Goal: Find specific page/section: Find specific page/section

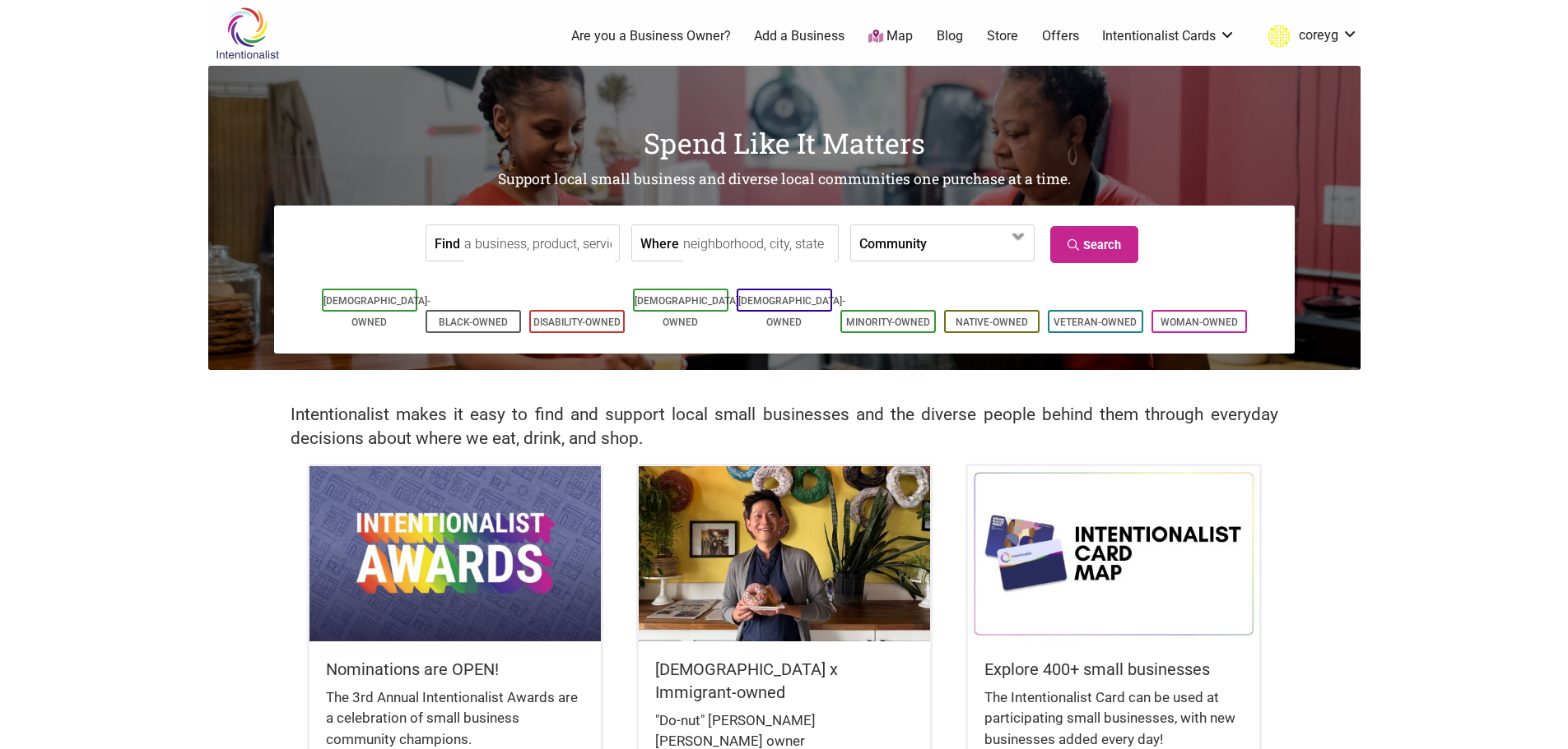
click at [748, 244] on input "Where" at bounding box center [758, 244] width 150 height 37
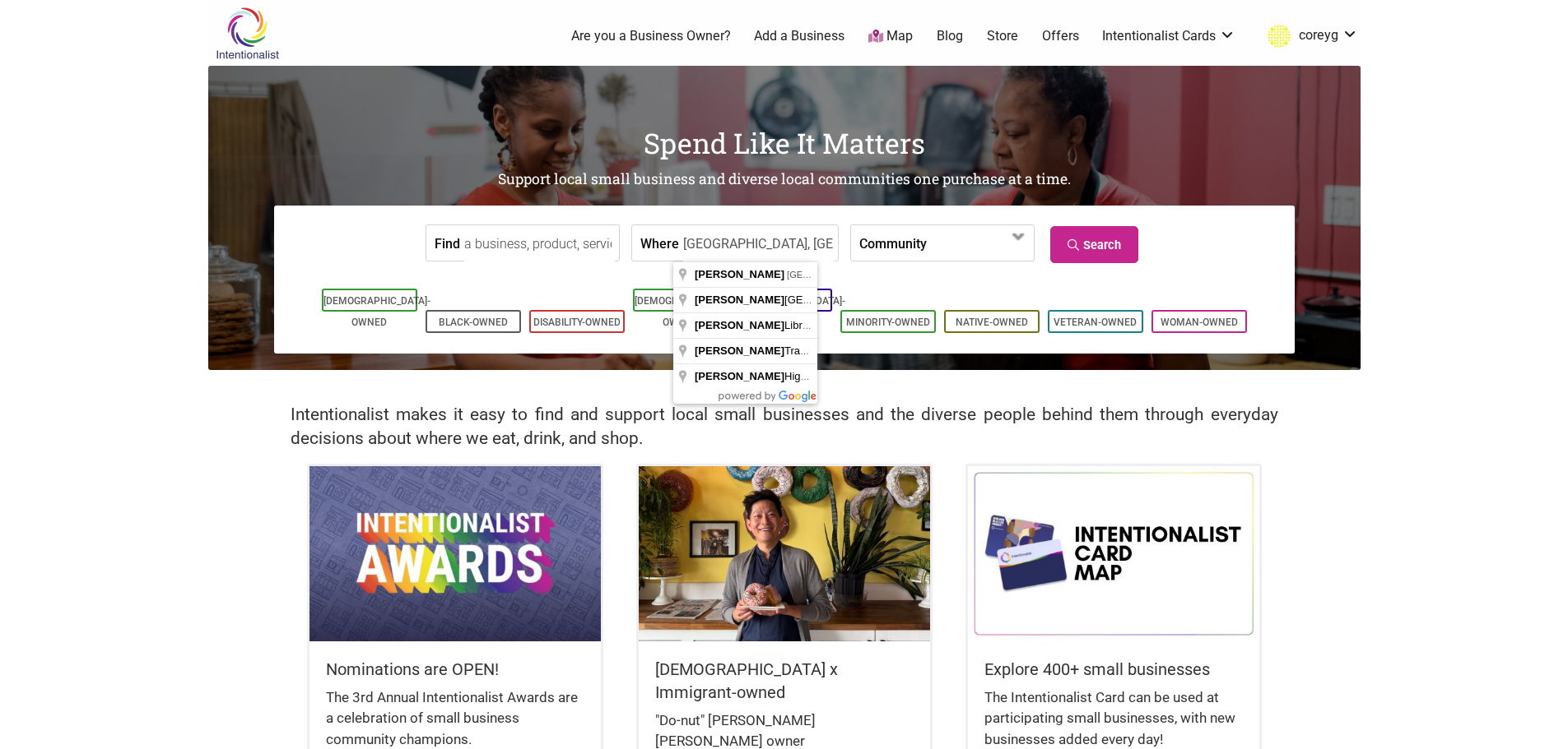
type input "Redmond, WA, USA"
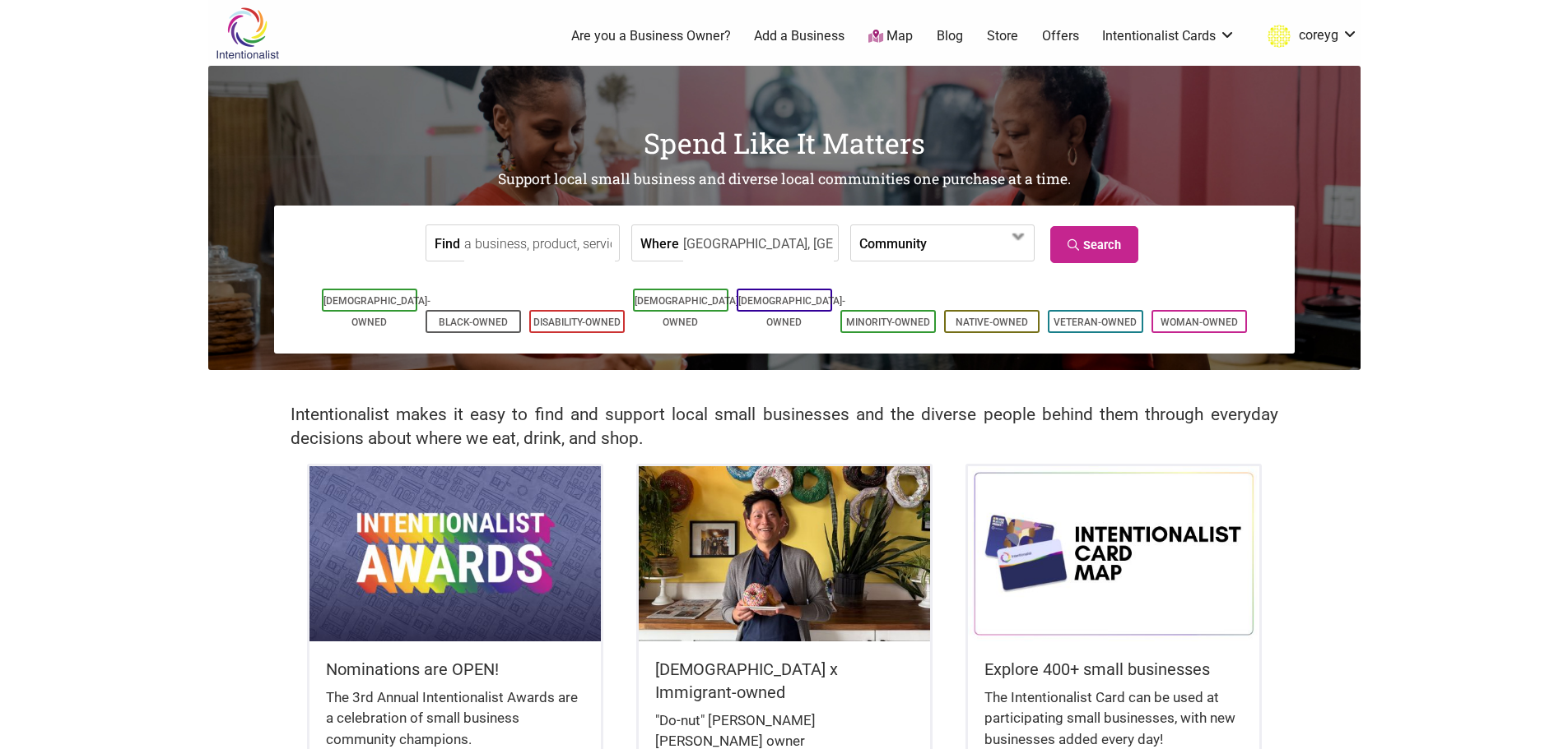
drag, startPoint x: 1099, startPoint y: 248, endPoint x: 1076, endPoint y: 273, distance: 34.0
click at [1087, 263] on link "Search" at bounding box center [1094, 245] width 88 height 37
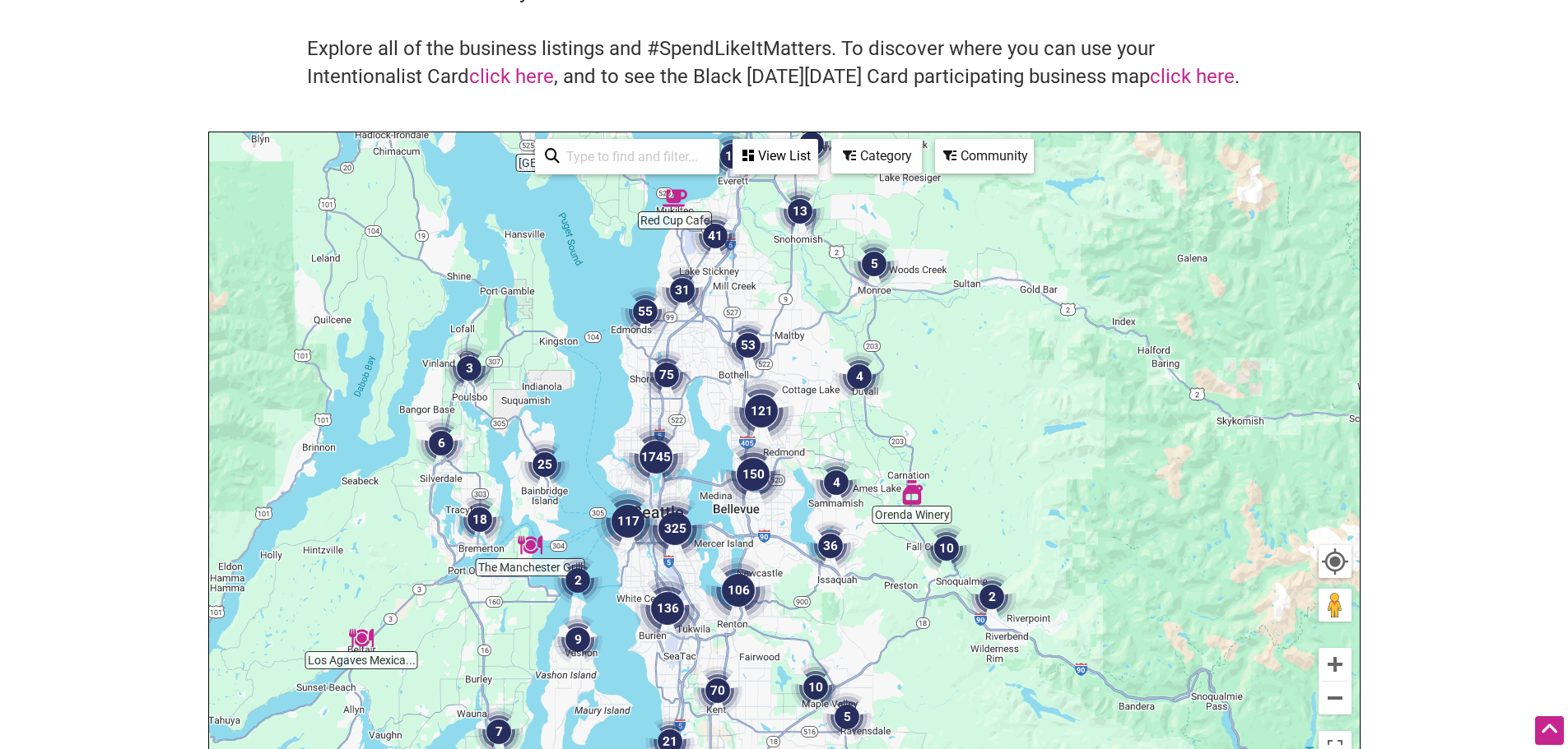
scroll to position [82, 0]
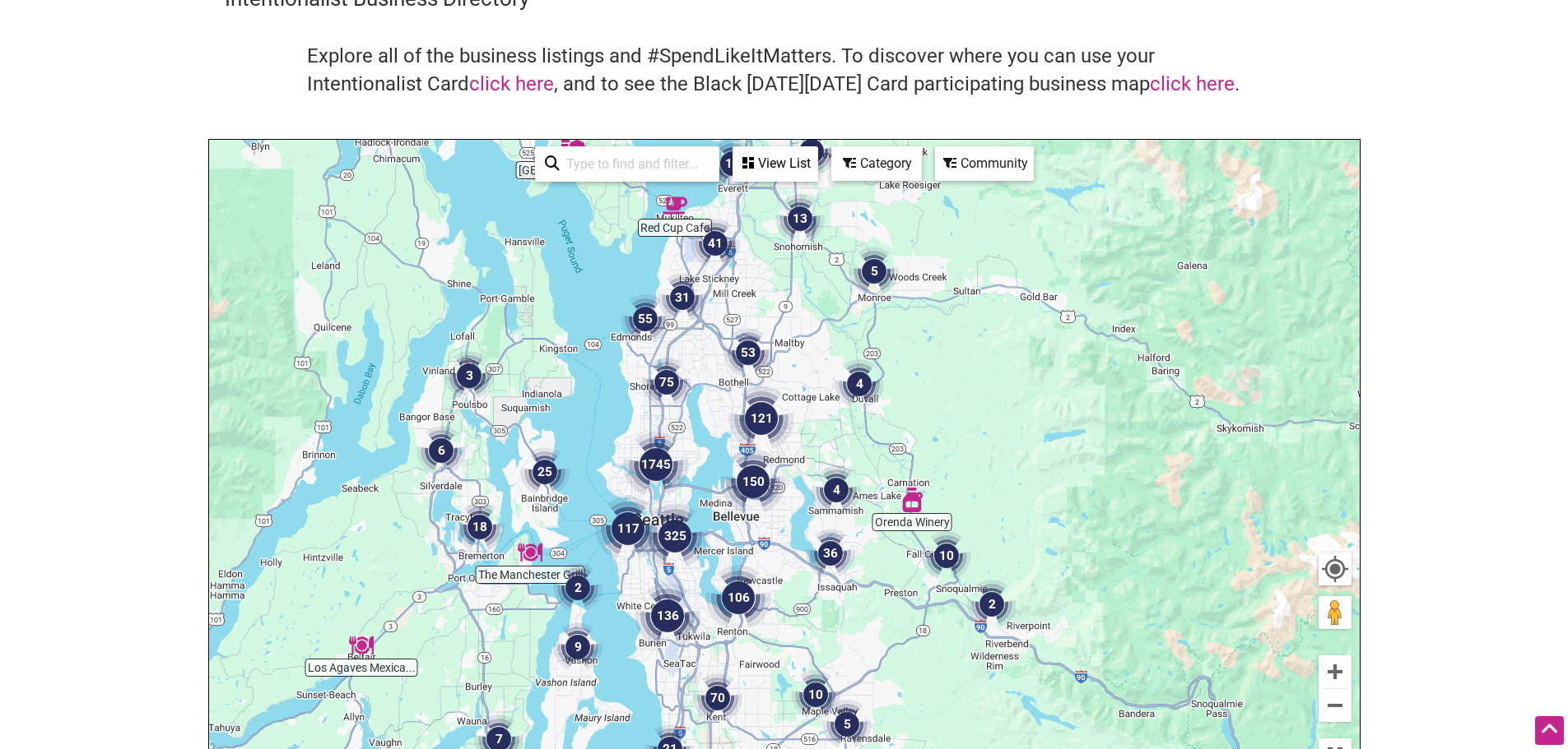
click at [756, 487] on img "150" at bounding box center [752, 481] width 65 height 65
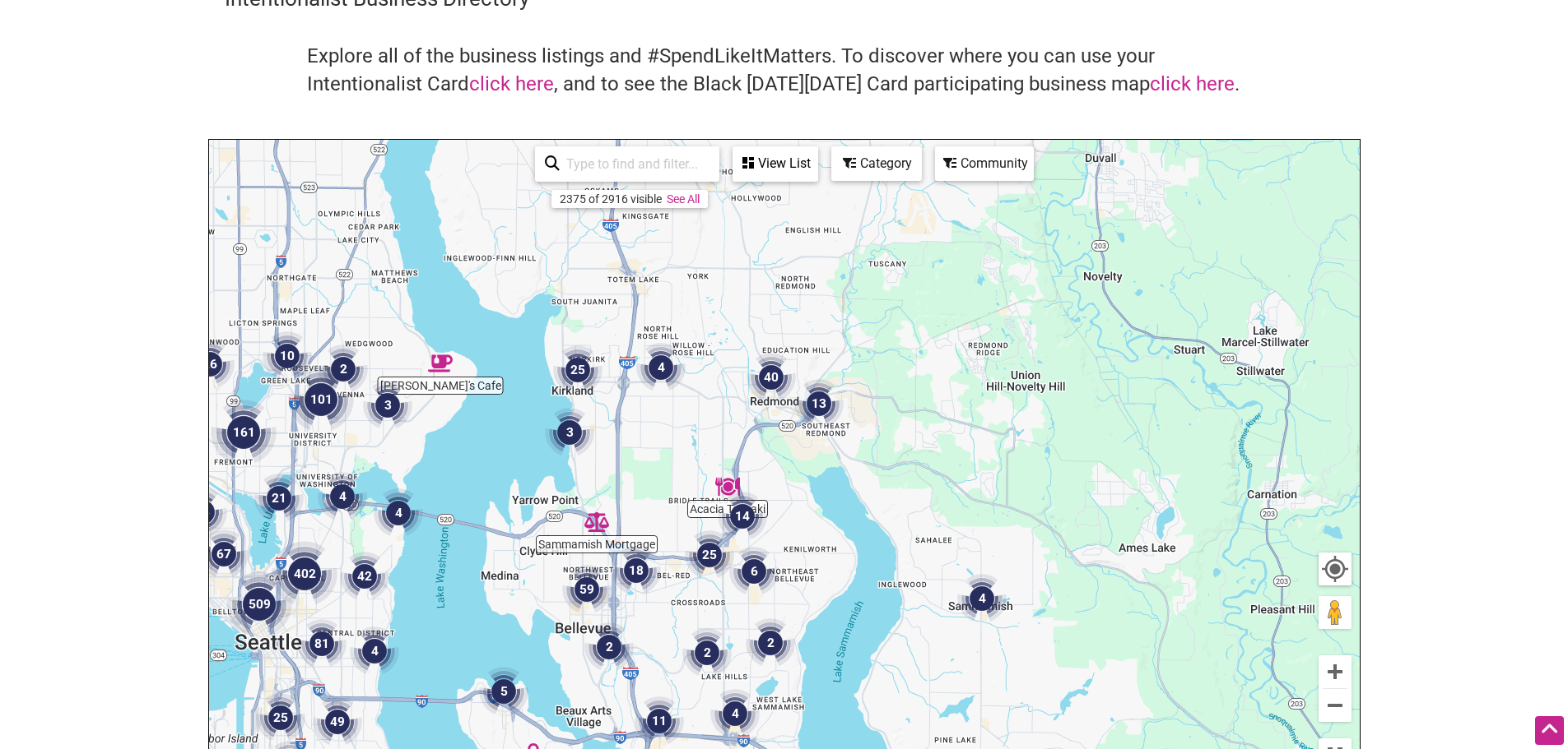
drag, startPoint x: 917, startPoint y: 271, endPoint x: 813, endPoint y: 509, distance: 259.7
click at [813, 509] on div "To navigate, press the arrow keys." at bounding box center [784, 459] width 1150 height 640
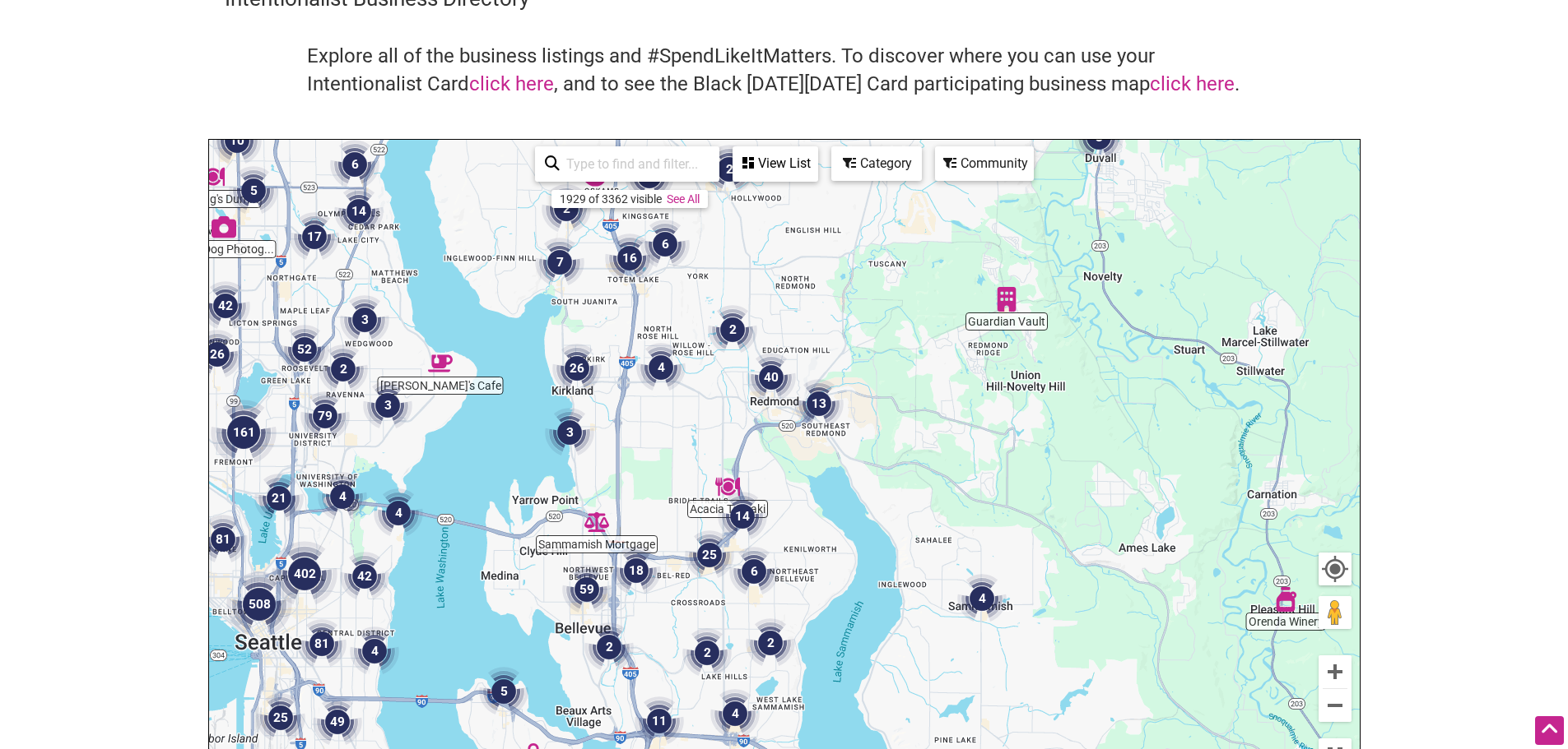
click at [768, 375] on img "40" at bounding box center [771, 377] width 50 height 50
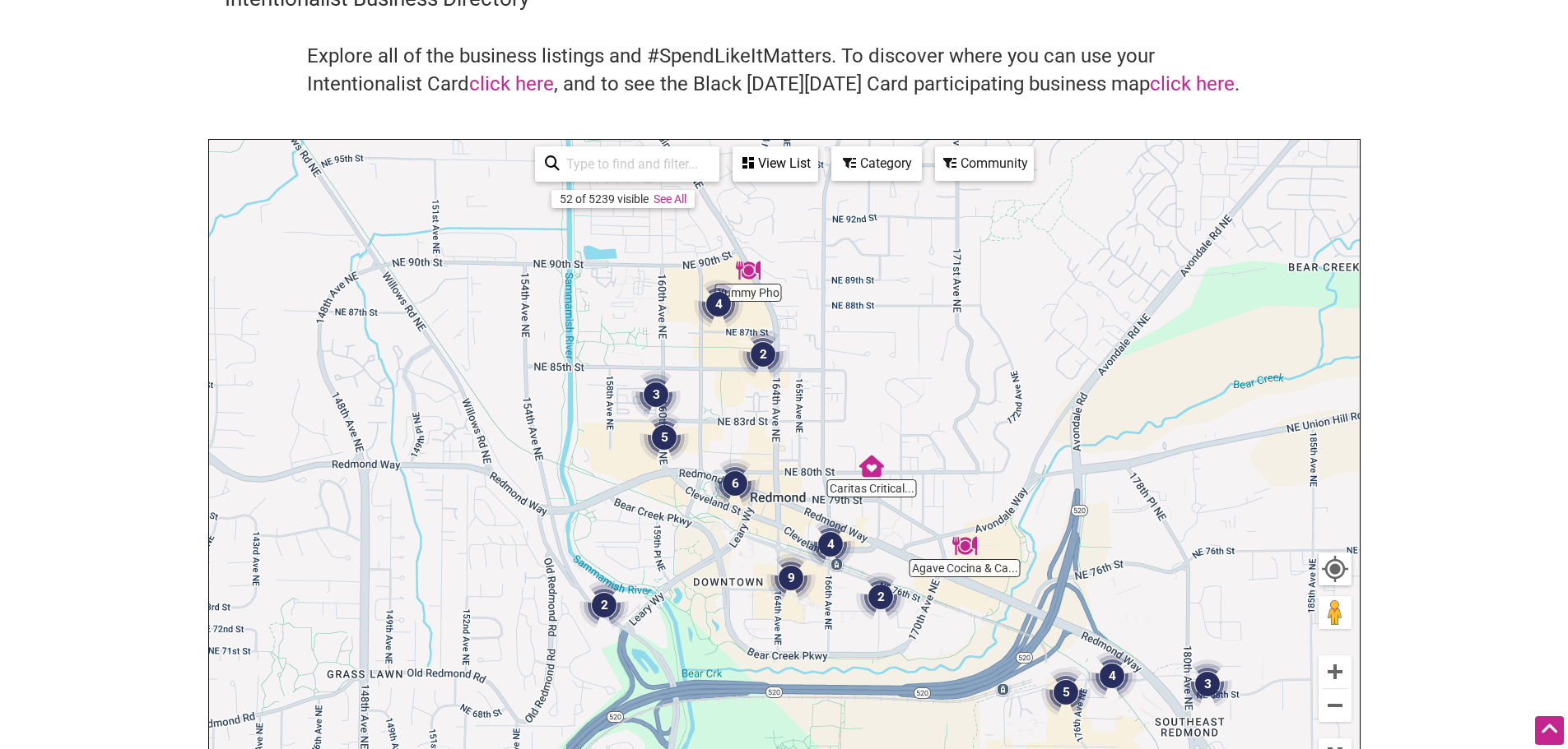
click at [762, 165] on div "View List" at bounding box center [775, 164] width 82 height 31
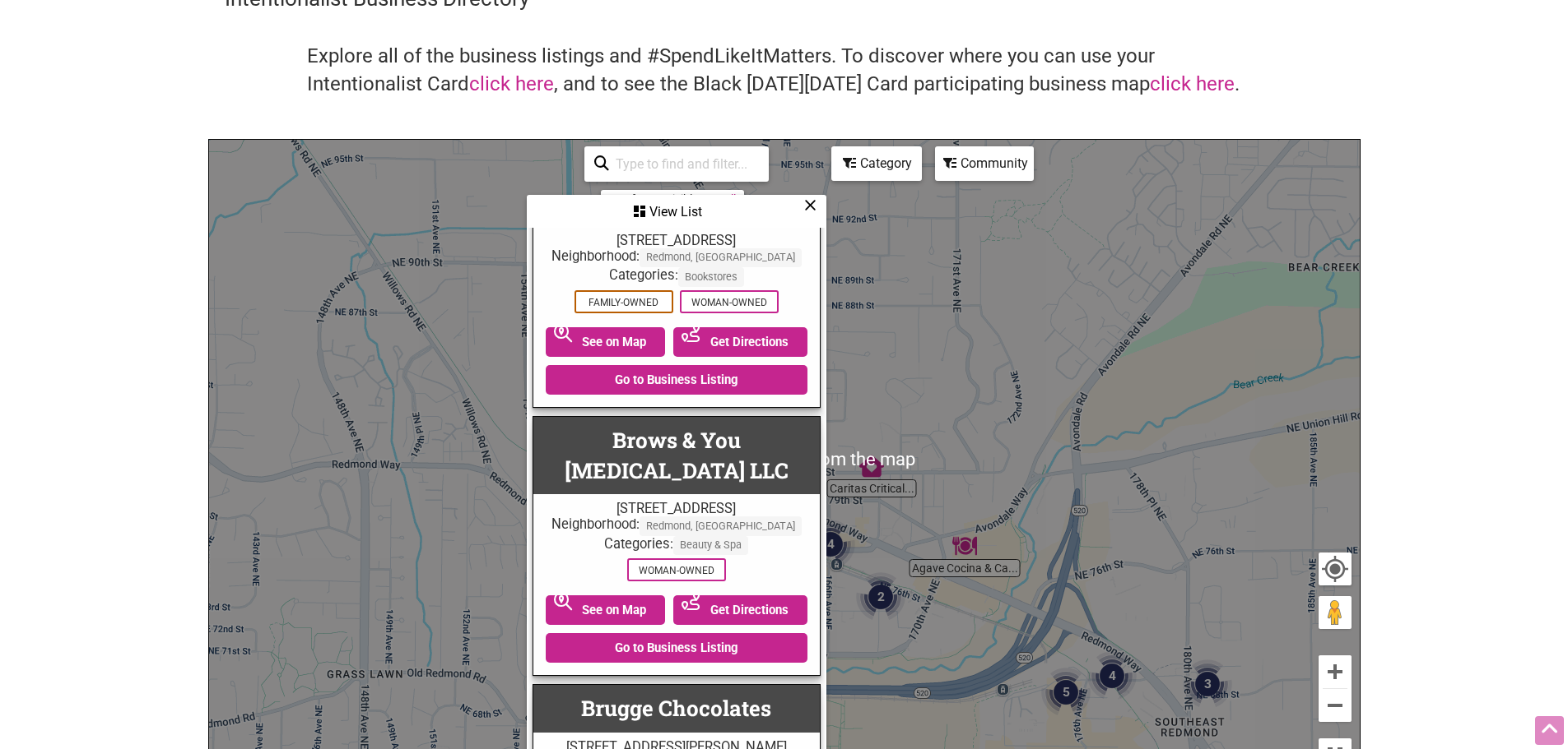
scroll to position [0, 0]
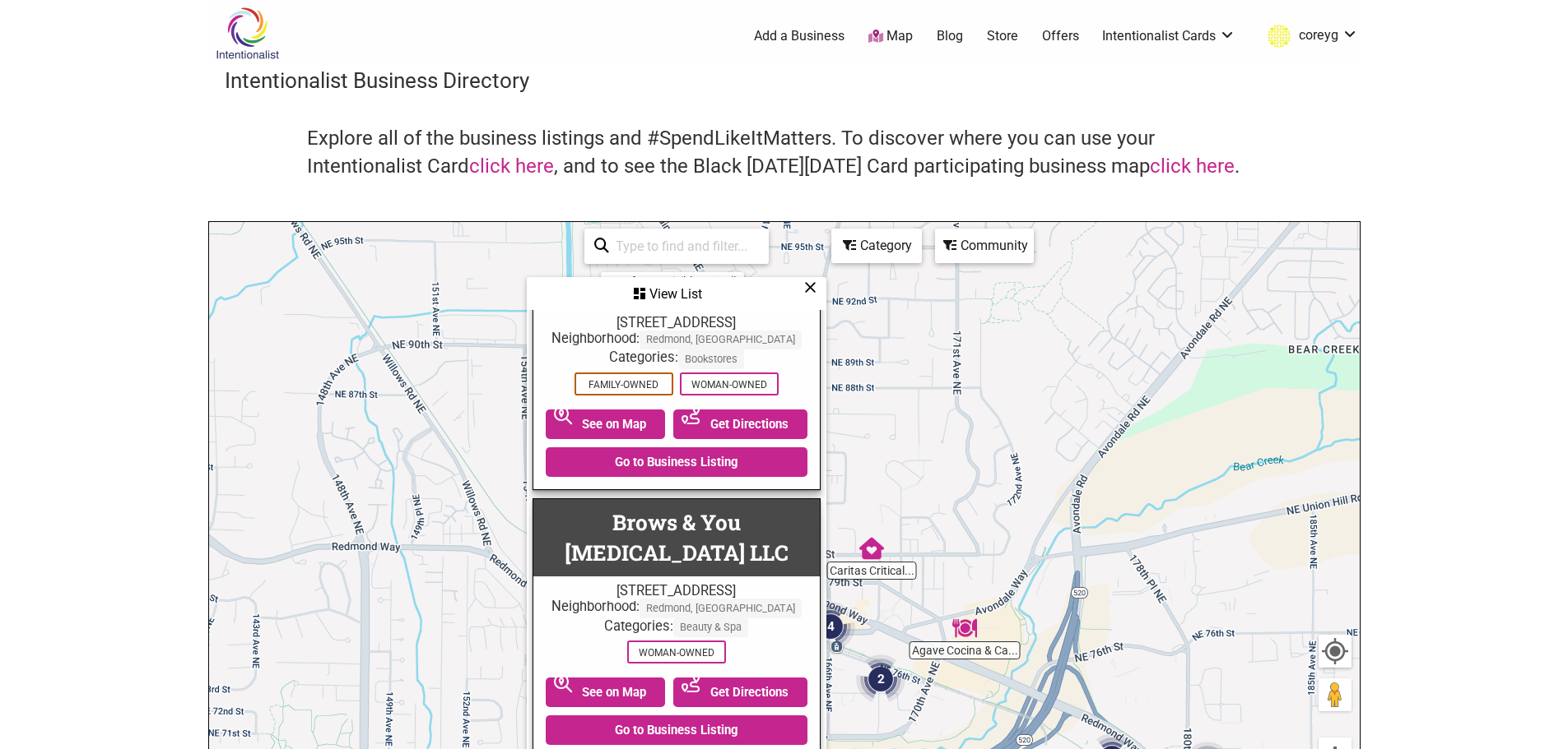
click at [229, 29] on img at bounding box center [247, 33] width 78 height 54
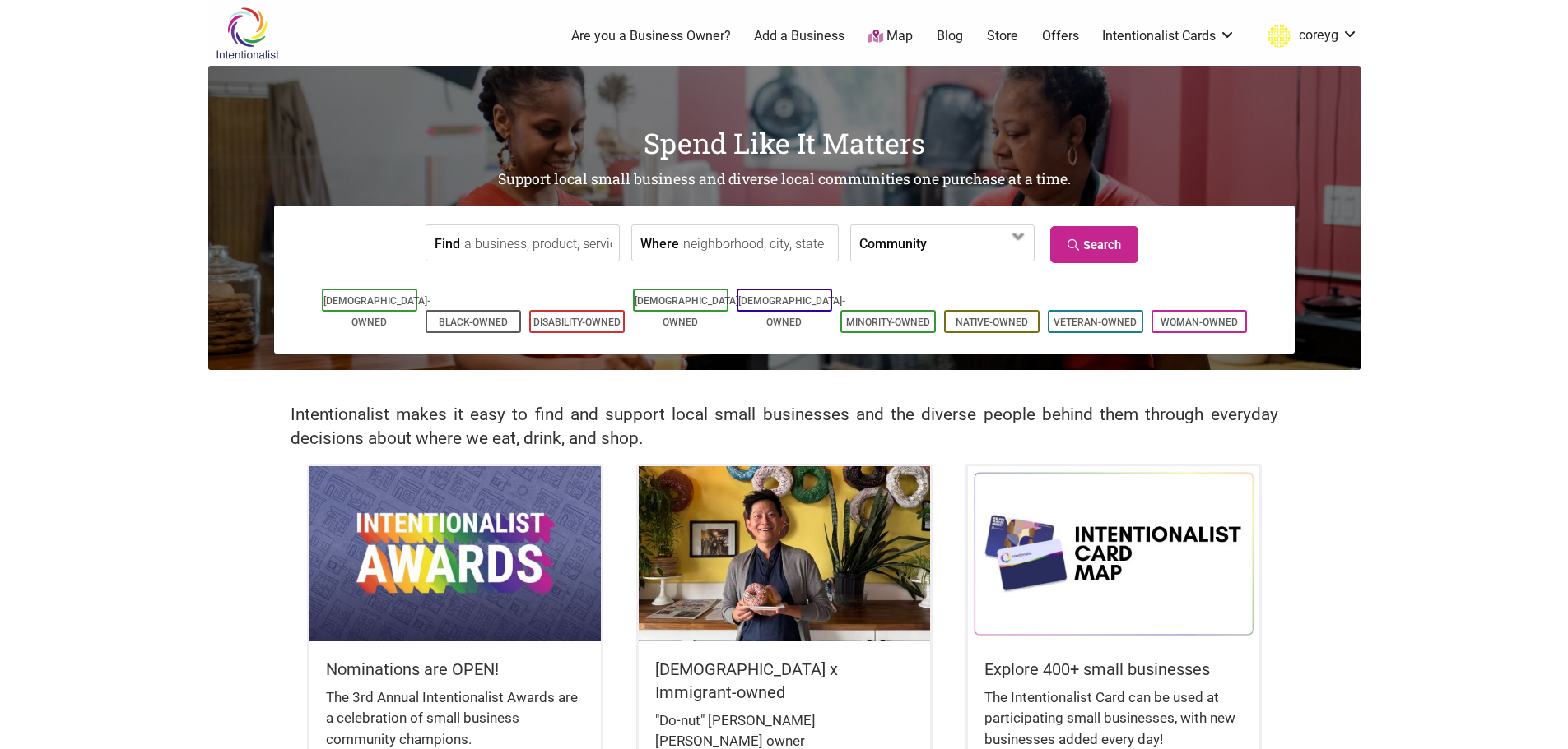
click at [485, 572] on img at bounding box center [455, 553] width 292 height 175
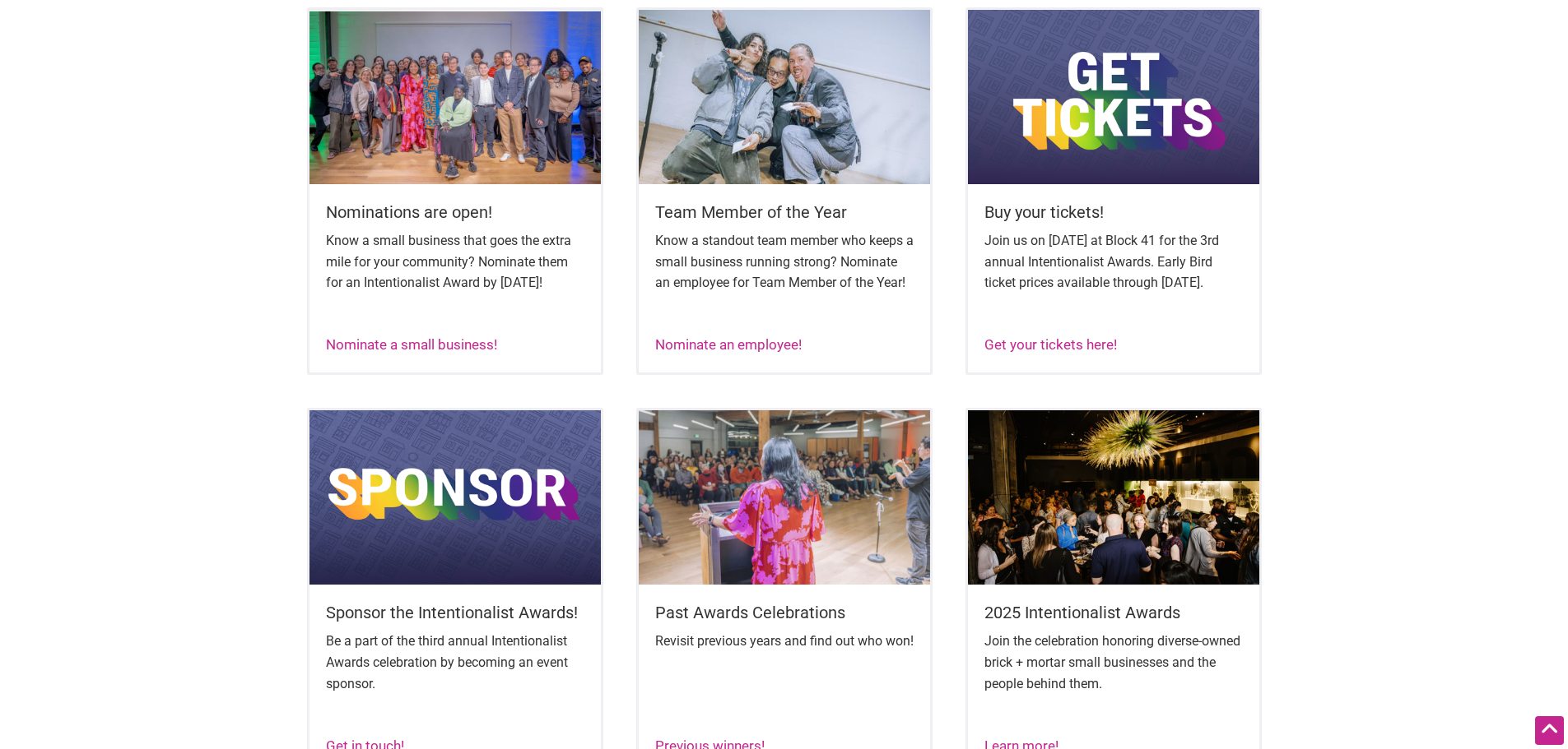
scroll to position [493, 0]
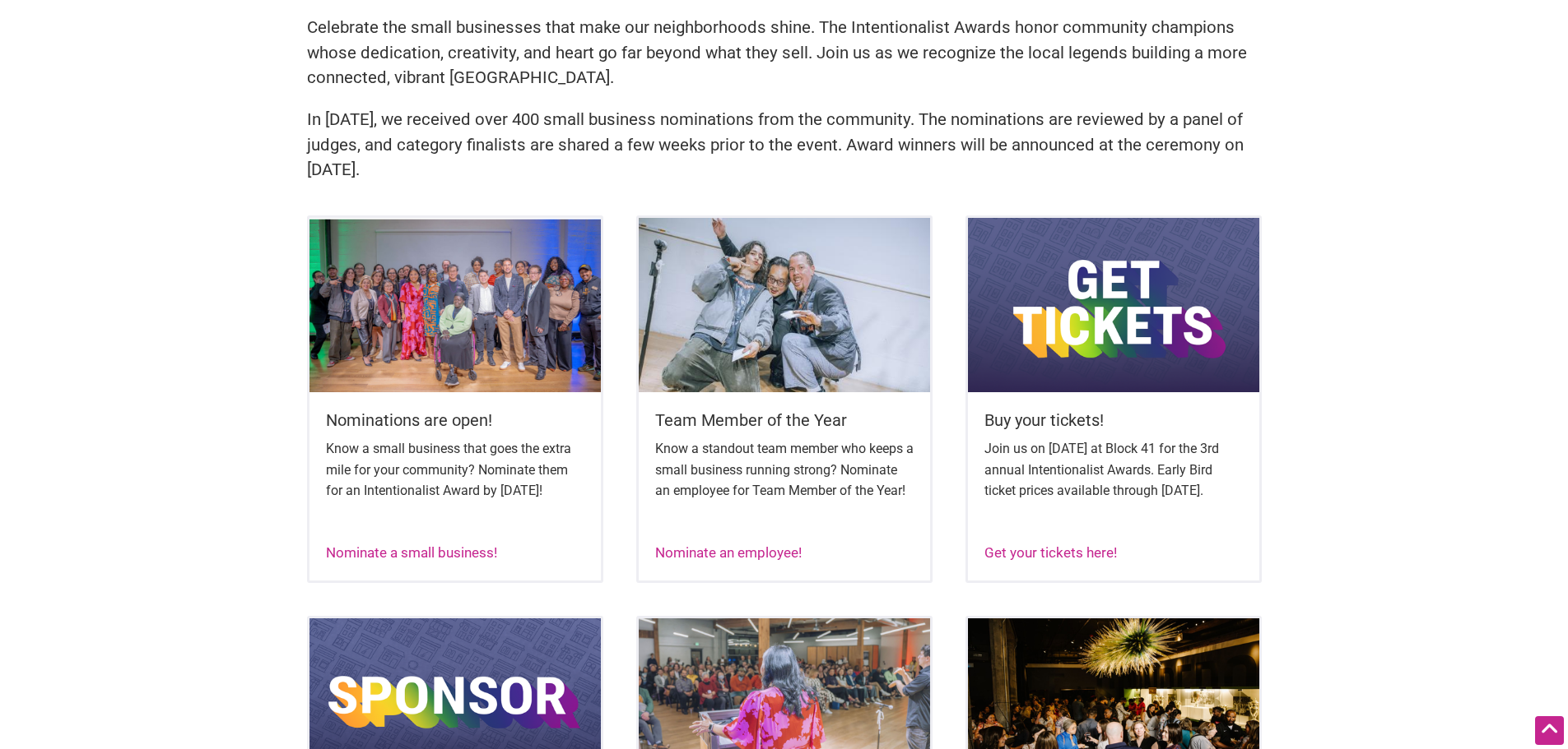
click at [371, 565] on div "Nominate a small business!" at bounding box center [411, 554] width 171 height 21
click at [371, 561] on link "Nominate a small business!" at bounding box center [411, 552] width 171 height 17
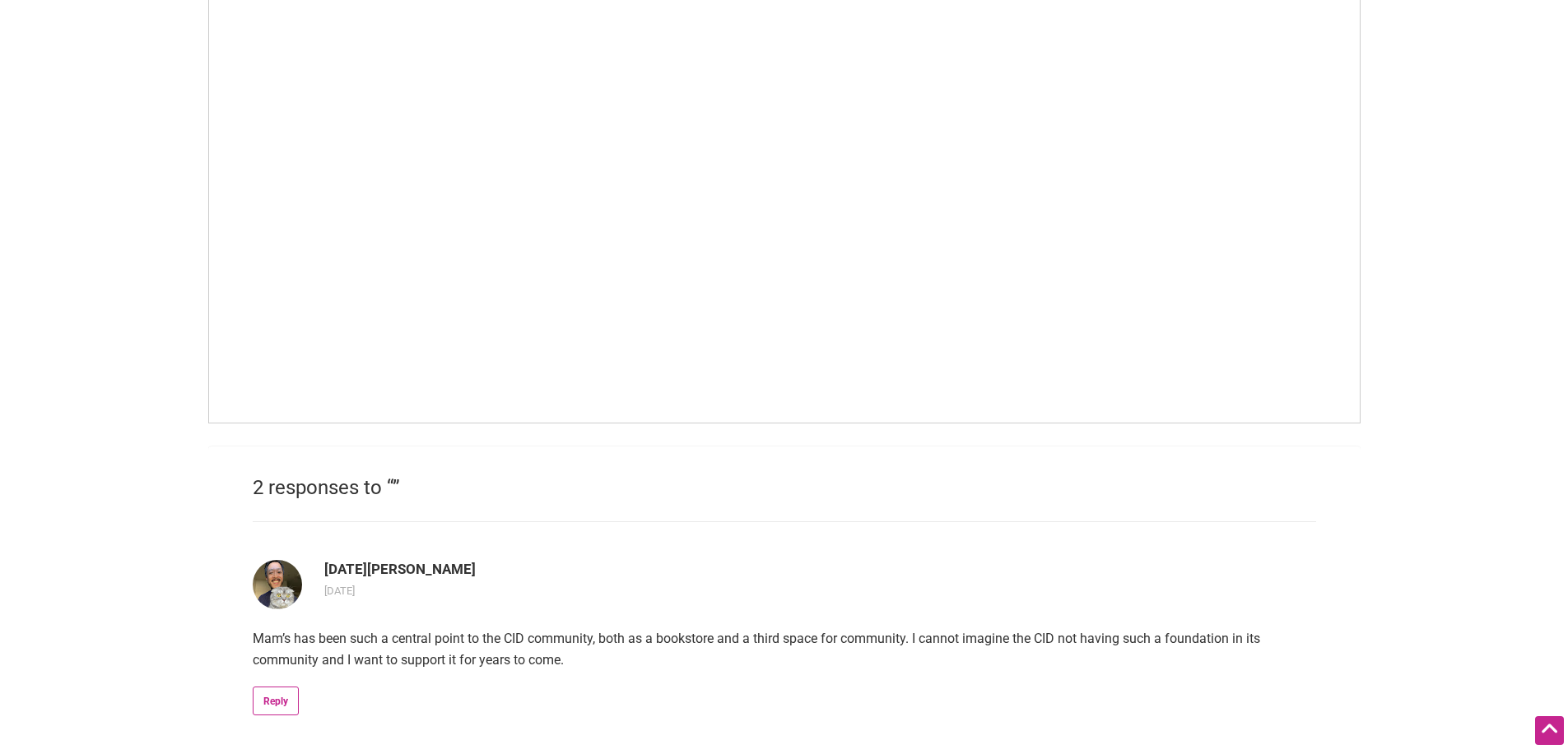
scroll to position [1069, 0]
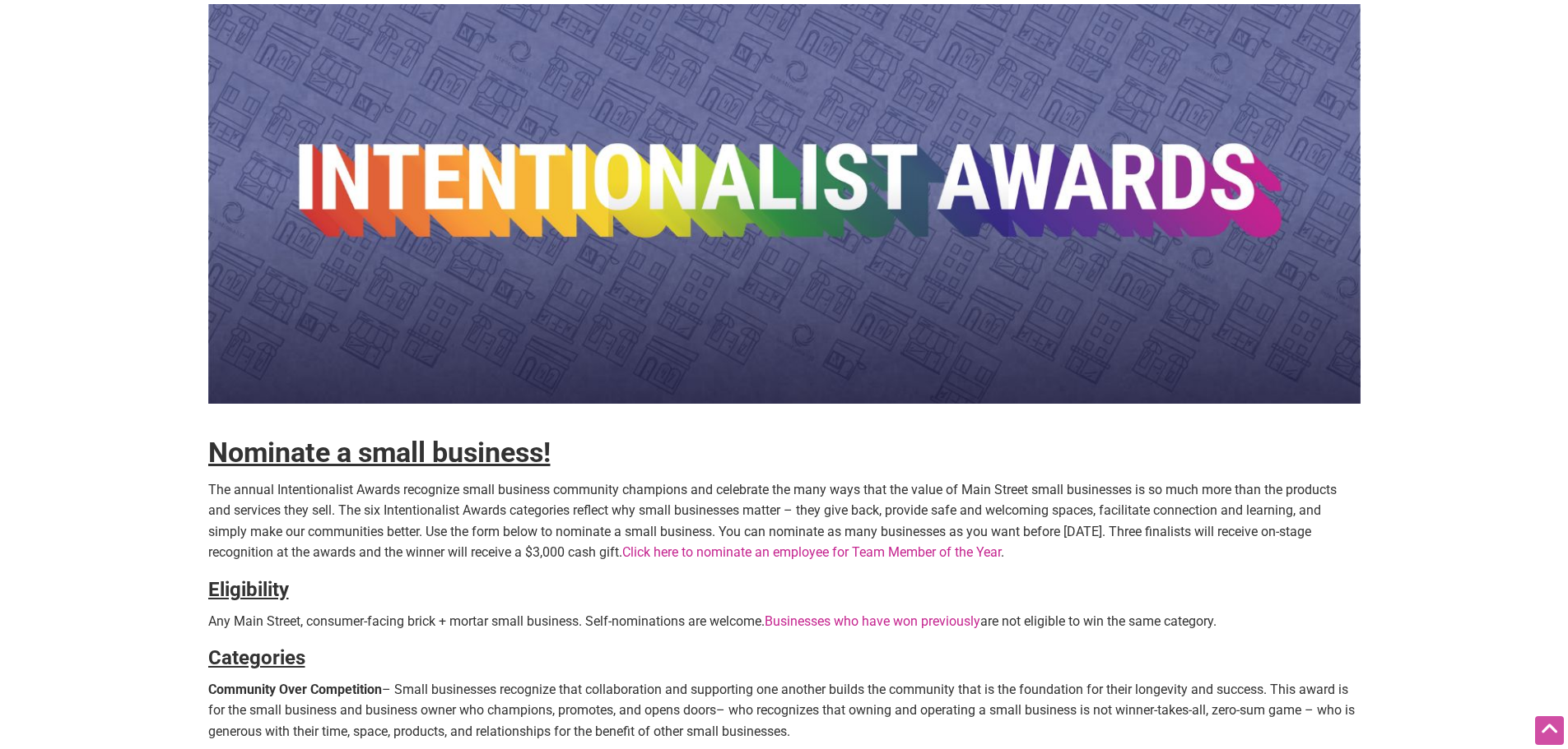
scroll to position [0, 0]
